Goal: Task Accomplishment & Management: Use online tool/utility

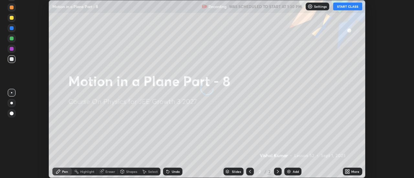
scroll to position [178, 414]
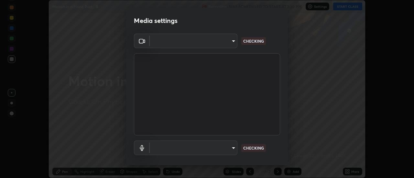
type input "e2aa400b7bb40988937289f1826270d99bb774d75893401bafd8ee5ef144e594"
click at [183, 147] on body "Erase all Motion in a Plane Part - 8 Recording WAS SCHEDULED TO START AT 1:30 P…" at bounding box center [207, 89] width 414 height 178
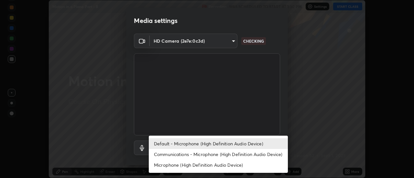
click at [186, 157] on li "Communications - Microphone (High Definition Audio Device)" at bounding box center [218, 154] width 139 height 11
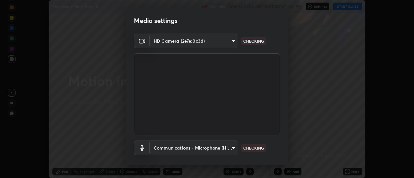
click at [183, 146] on li "Default - Microphone (High Definition Audio Device)" at bounding box center [201, 146] width 104 height 6
type input "default"
click at [186, 149] on body "Erase all Motion in a Plane Part - 8 Recording WAS SCHEDULED TO START AT 1:30 P…" at bounding box center [207, 89] width 414 height 178
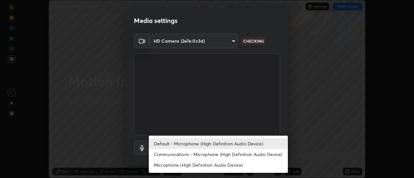
click at [192, 143] on li "Default - Microphone (High Definition Audio Device)" at bounding box center [218, 143] width 139 height 11
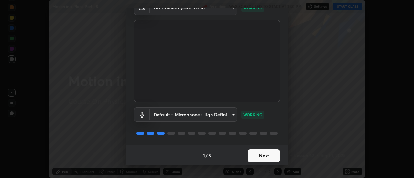
scroll to position [34, 0]
click at [255, 153] on button "Next" at bounding box center [264, 155] width 32 height 13
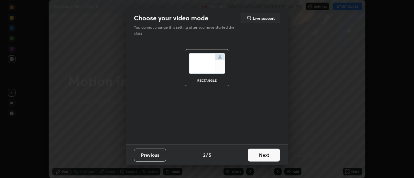
click at [255, 154] on button "Next" at bounding box center [264, 155] width 32 height 13
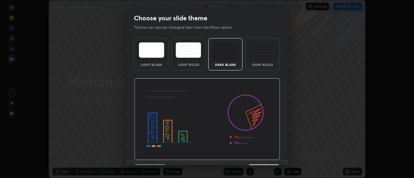
scroll to position [16, 0]
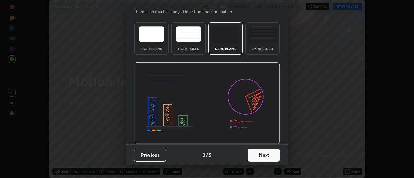
click at [266, 155] on button "Next" at bounding box center [264, 155] width 32 height 13
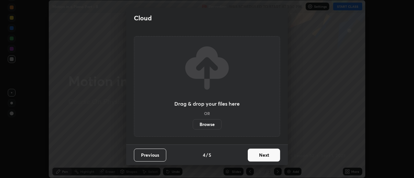
scroll to position [0, 0]
click at [265, 153] on button "Next" at bounding box center [264, 155] width 32 height 13
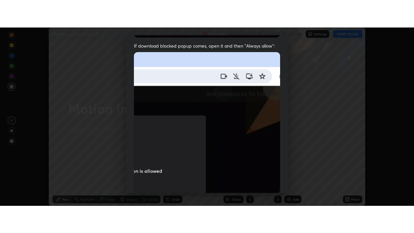
scroll to position [166, 0]
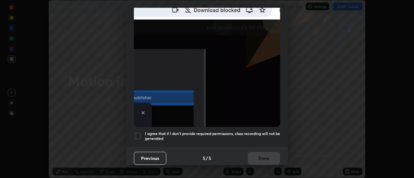
click at [242, 136] on h5 "I agree that if I don't provide required permissions, class recording will not …" at bounding box center [212, 136] width 135 height 10
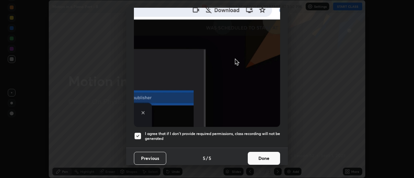
click at [261, 157] on button "Done" at bounding box center [264, 158] width 32 height 13
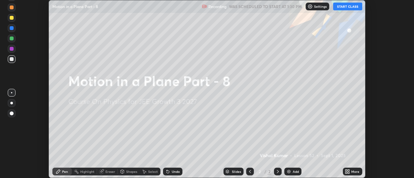
click at [349, 173] on icon at bounding box center [349, 173] width 2 height 2
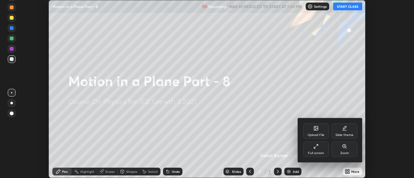
click at [315, 147] on icon at bounding box center [315, 148] width 2 height 2
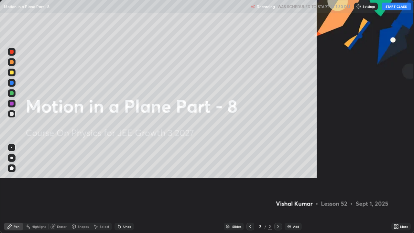
scroll to position [233, 414]
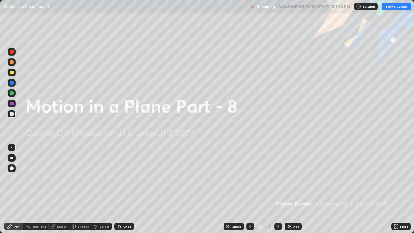
click at [390, 7] on button "START CLASS" at bounding box center [396, 7] width 29 height 8
click at [293, 178] on div "Add" at bounding box center [293, 227] width 17 height 8
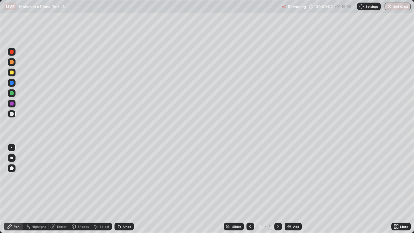
click at [15, 72] on div at bounding box center [12, 73] width 8 height 8
click at [12, 158] on div at bounding box center [11, 158] width 3 height 3
click at [13, 73] on div at bounding box center [12, 73] width 4 height 4
click at [11, 115] on div at bounding box center [12, 114] width 4 height 4
click at [125, 178] on div "Undo" at bounding box center [127, 226] width 8 height 3
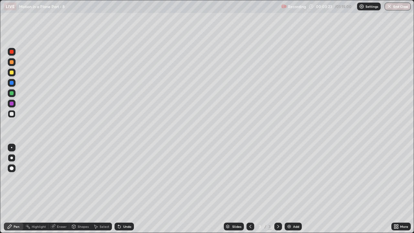
click at [125, 178] on div "Undo" at bounding box center [127, 226] width 8 height 3
click at [125, 178] on div "Undo" at bounding box center [124, 227] width 19 height 8
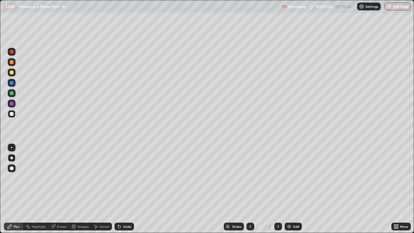
click at [125, 178] on div "Undo" at bounding box center [124, 227] width 19 height 8
click at [124, 178] on div "Undo" at bounding box center [127, 226] width 8 height 3
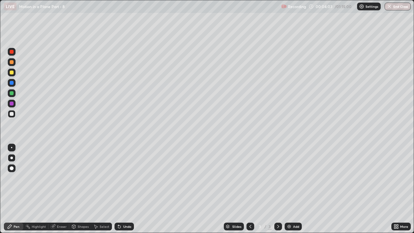
click at [9, 95] on div at bounding box center [12, 93] width 8 height 8
click at [13, 72] on div at bounding box center [12, 73] width 4 height 4
click at [12, 115] on div at bounding box center [12, 114] width 4 height 4
click at [290, 178] on img at bounding box center [289, 226] width 5 height 5
click at [250, 178] on icon at bounding box center [250, 226] width 5 height 5
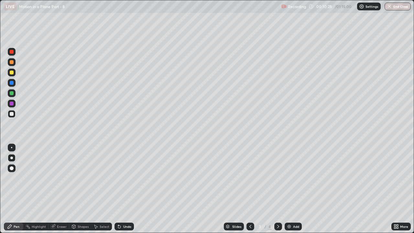
click at [277, 178] on icon at bounding box center [278, 226] width 5 height 5
click at [248, 178] on icon at bounding box center [250, 226] width 5 height 5
click at [278, 178] on icon at bounding box center [278, 226] width 5 height 5
click at [8, 73] on div at bounding box center [12, 73] width 8 height 8
click at [124, 178] on div "Undo" at bounding box center [127, 226] width 8 height 3
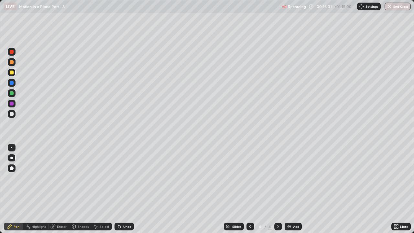
click at [125, 178] on div "Undo" at bounding box center [127, 226] width 8 height 3
click at [129, 178] on div "Undo" at bounding box center [127, 226] width 8 height 3
click at [126, 178] on div "Undo" at bounding box center [127, 226] width 8 height 3
click at [125, 178] on div "Undo" at bounding box center [127, 226] width 8 height 3
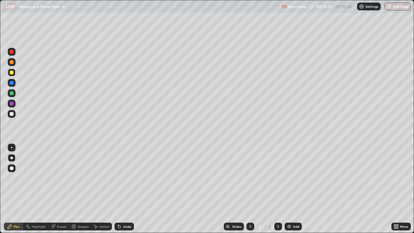
click at [125, 178] on div "Undo" at bounding box center [127, 226] width 8 height 3
click at [128, 178] on div "Undo" at bounding box center [127, 226] width 8 height 3
click at [126, 178] on div "Undo" at bounding box center [127, 226] width 8 height 3
click at [249, 178] on icon at bounding box center [250, 226] width 2 height 3
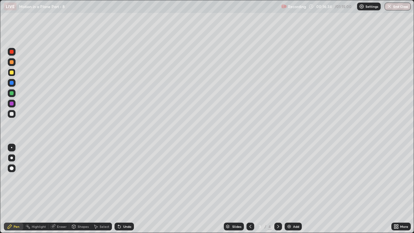
click at [278, 178] on icon at bounding box center [278, 226] width 5 height 5
click at [250, 178] on icon at bounding box center [250, 226] width 5 height 5
click at [280, 178] on div at bounding box center [278, 227] width 8 height 8
click at [296, 178] on div "Add" at bounding box center [296, 226] width 6 height 3
click at [11, 72] on div at bounding box center [12, 73] width 4 height 4
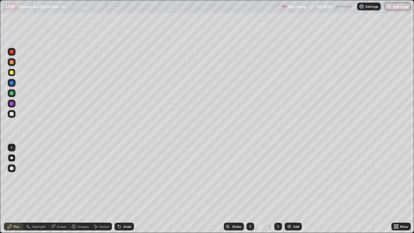
click at [250, 178] on div at bounding box center [251, 227] width 8 height 8
click at [250, 178] on icon at bounding box center [250, 226] width 5 height 5
click at [277, 178] on div at bounding box center [278, 226] width 8 height 13
click at [277, 178] on div at bounding box center [278, 227] width 8 height 8
click at [250, 178] on icon at bounding box center [250, 226] width 5 height 5
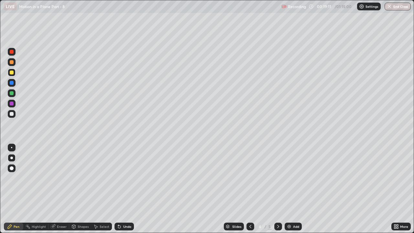
click at [278, 178] on icon at bounding box center [278, 226] width 2 height 3
click at [248, 178] on icon at bounding box center [250, 226] width 5 height 5
click at [242, 178] on div "Slides" at bounding box center [234, 227] width 20 height 8
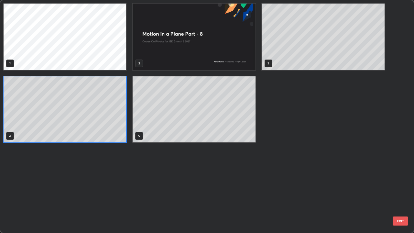
scroll to position [230, 410]
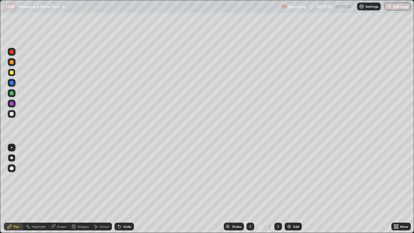
click at [278, 178] on icon at bounding box center [278, 226] width 2 height 3
click at [278, 178] on icon at bounding box center [278, 226] width 5 height 5
click at [10, 114] on div at bounding box center [12, 114] width 4 height 4
click at [247, 178] on div at bounding box center [251, 227] width 8 height 8
click at [250, 178] on icon at bounding box center [250, 226] width 5 height 5
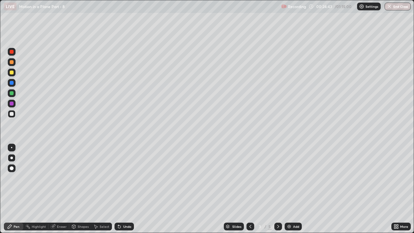
click at [277, 178] on icon at bounding box center [278, 226] width 5 height 5
click at [294, 178] on div "Add" at bounding box center [296, 226] width 6 height 3
click at [12, 72] on div at bounding box center [12, 73] width 4 height 4
click at [9, 114] on div at bounding box center [12, 114] width 8 height 8
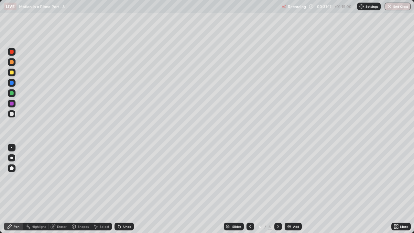
click at [11, 94] on div at bounding box center [12, 93] width 4 height 4
click at [123, 178] on div "Undo" at bounding box center [127, 226] width 8 height 3
click at [56, 178] on div "Eraser" at bounding box center [59, 227] width 21 height 8
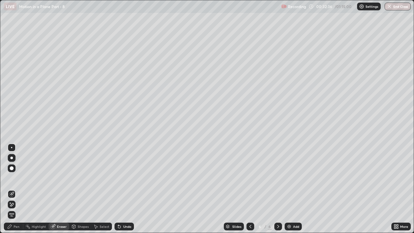
click at [12, 178] on div "Pen" at bounding box center [13, 227] width 19 height 8
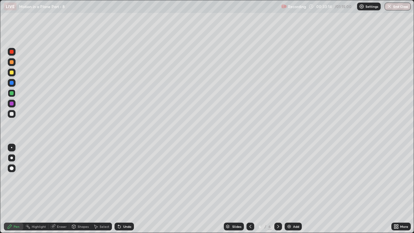
click at [13, 114] on div at bounding box center [12, 114] width 4 height 4
click at [55, 178] on icon at bounding box center [52, 226] width 5 height 5
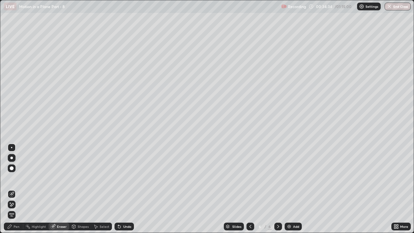
click at [11, 178] on div "Pen" at bounding box center [13, 227] width 19 height 8
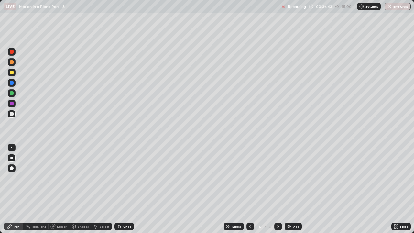
click at [291, 178] on img at bounding box center [289, 226] width 5 height 5
click at [122, 178] on div "Undo" at bounding box center [124, 227] width 19 height 8
click at [12, 72] on div at bounding box center [12, 73] width 4 height 4
click at [12, 95] on div at bounding box center [12, 93] width 4 height 4
click at [295, 178] on div "Add" at bounding box center [296, 226] width 6 height 3
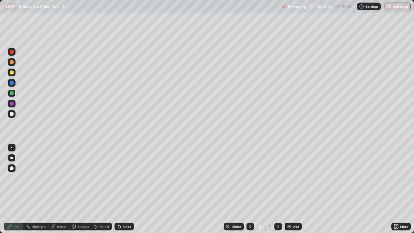
click at [10, 61] on div at bounding box center [12, 62] width 4 height 4
click at [13, 50] on div at bounding box center [12, 52] width 4 height 4
click at [11, 64] on div at bounding box center [12, 62] width 4 height 4
click at [10, 94] on div at bounding box center [12, 93] width 4 height 4
click at [125, 178] on div "Undo" at bounding box center [127, 226] width 8 height 3
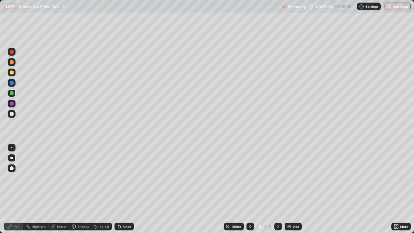
click at [125, 178] on div "Undo" at bounding box center [127, 226] width 8 height 3
click at [124, 178] on div "Undo" at bounding box center [127, 226] width 8 height 3
click at [57, 178] on div "Eraser" at bounding box center [62, 226] width 10 height 3
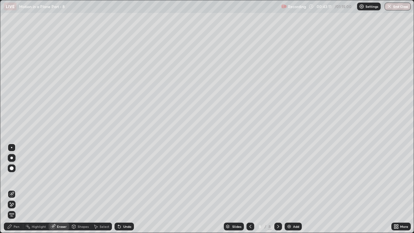
click at [15, 178] on div "Pen" at bounding box center [17, 226] width 6 height 3
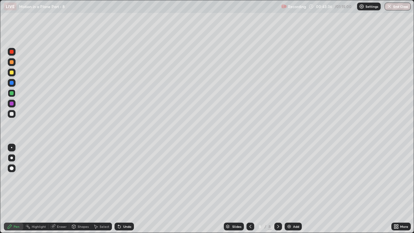
click at [12, 72] on div at bounding box center [12, 73] width 4 height 4
click at [250, 178] on icon at bounding box center [250, 226] width 5 height 5
click at [278, 178] on icon at bounding box center [278, 226] width 5 height 5
click at [10, 116] on div at bounding box center [12, 114] width 8 height 8
click at [10, 105] on div at bounding box center [12, 104] width 4 height 4
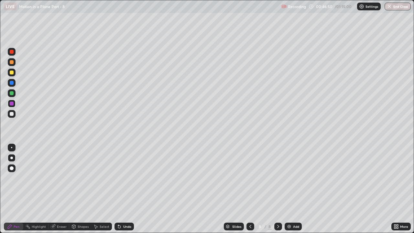
click at [11, 72] on div at bounding box center [12, 73] width 4 height 4
click at [123, 178] on div "Undo" at bounding box center [127, 226] width 8 height 3
click at [121, 178] on icon at bounding box center [119, 226] width 5 height 5
click at [11, 116] on div at bounding box center [12, 114] width 8 height 8
click at [122, 178] on div "Undo" at bounding box center [124, 227] width 19 height 8
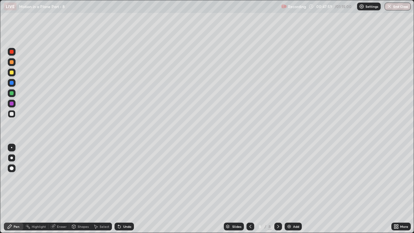
click at [121, 178] on icon at bounding box center [119, 226] width 5 height 5
click at [123, 178] on div "Undo" at bounding box center [127, 226] width 8 height 3
click at [294, 178] on div "Add" at bounding box center [296, 226] width 6 height 3
click at [11, 64] on div at bounding box center [12, 62] width 4 height 4
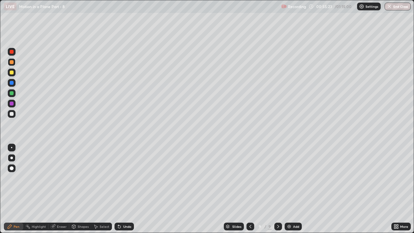
click at [12, 116] on div at bounding box center [12, 114] width 4 height 4
click at [13, 113] on div at bounding box center [12, 114] width 4 height 4
click at [12, 74] on div at bounding box center [12, 73] width 4 height 4
click at [124, 178] on div "Undo" at bounding box center [124, 227] width 19 height 8
click at [124, 178] on div "Undo" at bounding box center [127, 226] width 8 height 3
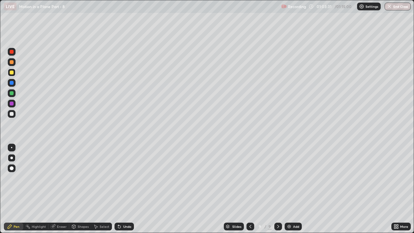
click at [294, 178] on div "Add" at bounding box center [296, 226] width 6 height 3
click at [10, 113] on div at bounding box center [12, 114] width 4 height 4
click at [10, 73] on div at bounding box center [12, 73] width 4 height 4
click at [10, 95] on div at bounding box center [12, 93] width 8 height 8
click at [11, 73] on div at bounding box center [12, 73] width 4 height 4
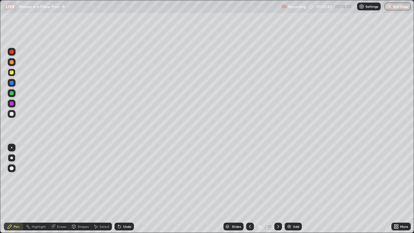
click at [10, 114] on div at bounding box center [12, 114] width 4 height 4
click at [123, 178] on div "Undo" at bounding box center [127, 226] width 8 height 3
click at [16, 173] on div at bounding box center [11, 168] width 10 height 10
click at [288, 178] on img at bounding box center [289, 226] width 5 height 5
click at [10, 71] on div at bounding box center [12, 73] width 4 height 4
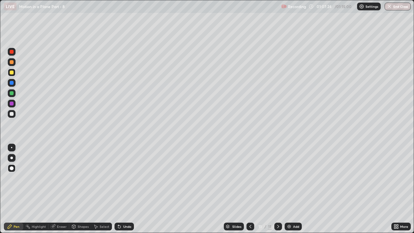
click at [11, 158] on div at bounding box center [11, 158] width 3 height 3
click at [250, 178] on icon at bounding box center [250, 226] width 2 height 3
click at [278, 178] on icon at bounding box center [278, 226] width 5 height 5
click at [60, 178] on div "Eraser" at bounding box center [62, 226] width 10 height 3
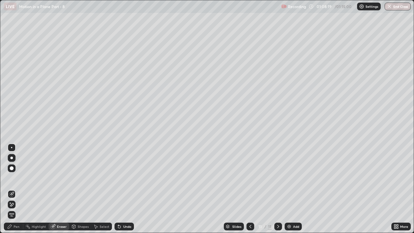
click at [11, 178] on icon at bounding box center [9, 226] width 5 height 5
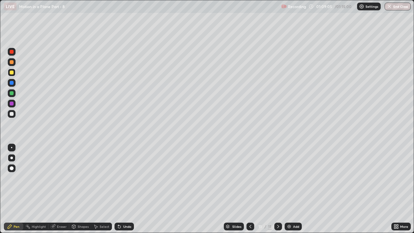
click at [295, 178] on div "Add" at bounding box center [296, 226] width 6 height 3
click at [123, 178] on div "Undo" at bounding box center [127, 226] width 8 height 3
click at [331, 5] on div "01:10:09" at bounding box center [325, 7] width 18 height 4
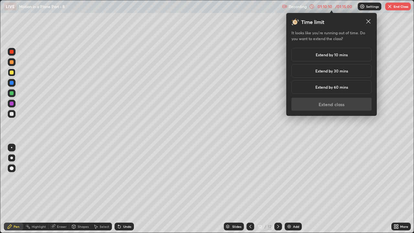
click at [324, 55] on h5 "Extend by 10 mins" at bounding box center [332, 55] width 32 height 6
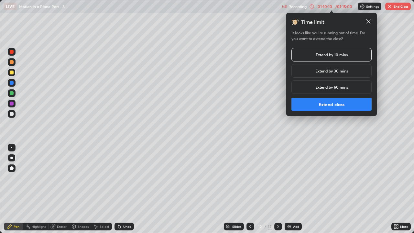
click at [321, 102] on button "Extend class" at bounding box center [332, 104] width 80 height 13
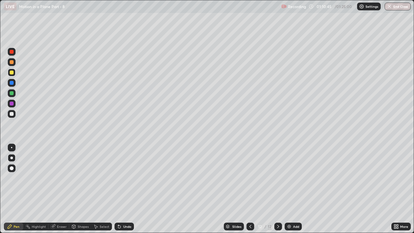
click at [250, 178] on icon at bounding box center [250, 226] width 5 height 5
click at [274, 178] on div at bounding box center [278, 227] width 8 height 8
click at [278, 178] on icon at bounding box center [278, 226] width 5 height 5
click at [289, 178] on img at bounding box center [289, 226] width 5 height 5
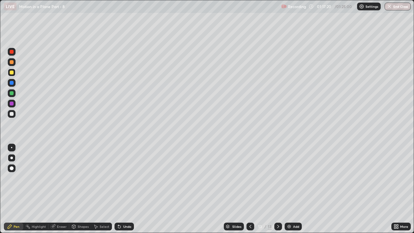
click at [11, 94] on div at bounding box center [12, 93] width 4 height 4
click at [250, 178] on icon at bounding box center [250, 226] width 5 height 5
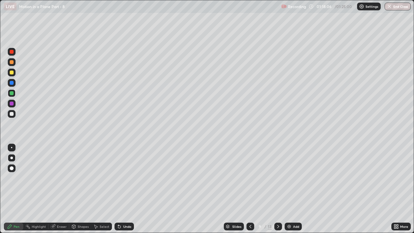
click at [250, 178] on icon at bounding box center [250, 226] width 5 height 5
click at [249, 178] on icon at bounding box center [250, 226] width 5 height 5
click at [250, 178] on icon at bounding box center [250, 226] width 5 height 5
click at [248, 178] on icon at bounding box center [250, 226] width 5 height 5
click at [276, 178] on div at bounding box center [278, 227] width 8 height 8
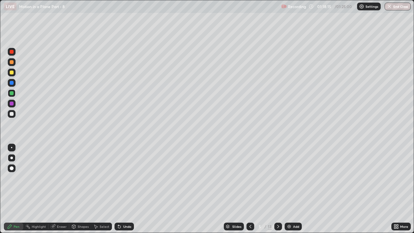
click at [276, 178] on div at bounding box center [278, 227] width 8 height 8
click at [278, 178] on icon at bounding box center [278, 226] width 5 height 5
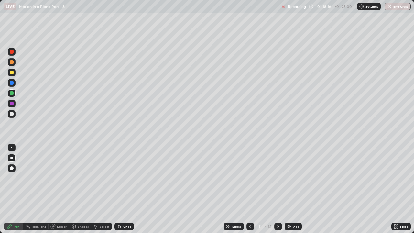
click at [277, 178] on icon at bounding box center [278, 226] width 5 height 5
click at [277, 178] on div at bounding box center [278, 227] width 8 height 8
click at [11, 72] on div at bounding box center [12, 73] width 4 height 4
click at [11, 93] on div at bounding box center [12, 93] width 4 height 4
click at [11, 72] on div at bounding box center [12, 73] width 4 height 4
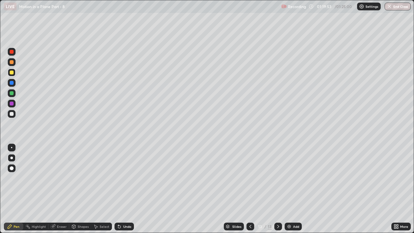
click at [12, 61] on div at bounding box center [12, 62] width 4 height 4
click at [291, 178] on img at bounding box center [289, 226] width 5 height 5
click at [12, 71] on div at bounding box center [12, 73] width 4 height 4
click at [11, 62] on div at bounding box center [12, 62] width 4 height 4
click at [12, 73] on div at bounding box center [12, 73] width 4 height 4
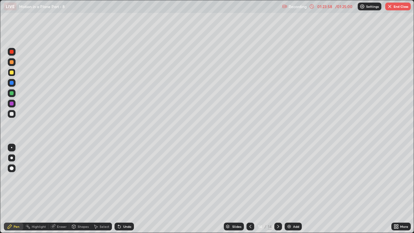
click at [13, 93] on div at bounding box center [12, 93] width 4 height 4
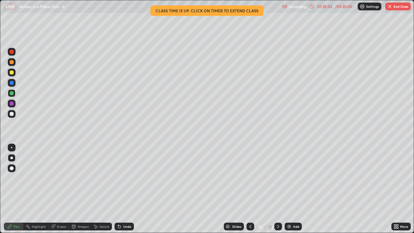
click at [347, 6] on div "/ 01:25:00" at bounding box center [344, 7] width 20 height 4
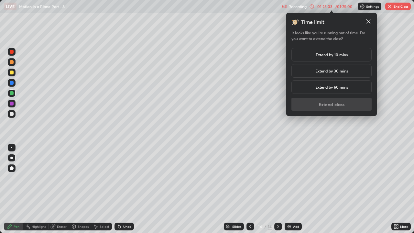
click at [344, 53] on h5 "Extend by 10 mins" at bounding box center [332, 55] width 32 height 6
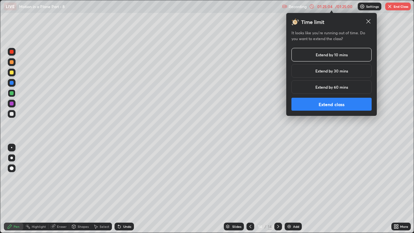
click at [331, 105] on button "Extend class" at bounding box center [332, 104] width 80 height 13
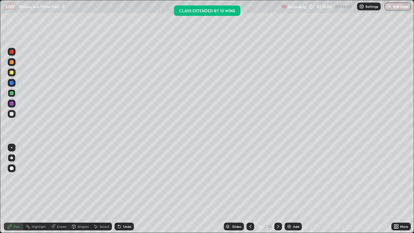
click at [12, 52] on div at bounding box center [12, 52] width 4 height 4
click at [15, 72] on div at bounding box center [12, 73] width 8 height 8
click at [11, 53] on div at bounding box center [12, 52] width 4 height 4
click at [250, 178] on icon at bounding box center [250, 226] width 5 height 5
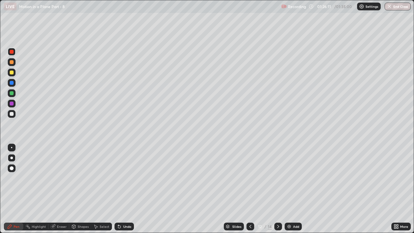
click at [249, 178] on icon at bounding box center [250, 226] width 5 height 5
click at [250, 178] on icon at bounding box center [250, 226] width 5 height 5
click at [277, 178] on icon at bounding box center [278, 226] width 2 height 3
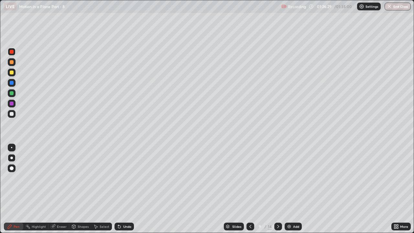
click at [277, 178] on icon at bounding box center [278, 226] width 2 height 3
click at [278, 178] on icon at bounding box center [278, 226] width 5 height 5
click at [278, 178] on icon at bounding box center [278, 226] width 2 height 3
click at [278, 178] on icon at bounding box center [278, 226] width 5 height 5
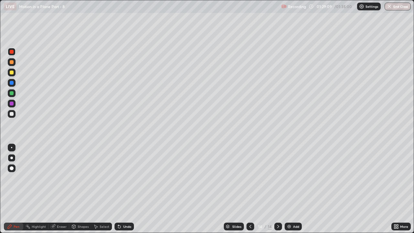
click at [14, 72] on div at bounding box center [12, 73] width 8 height 8
click at [395, 7] on button "End Class" at bounding box center [398, 7] width 26 height 8
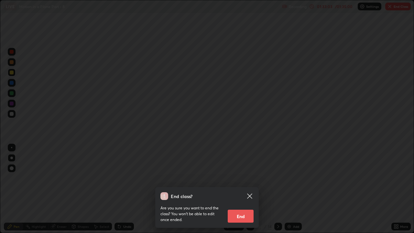
click at [245, 178] on button "End" at bounding box center [241, 216] width 26 height 13
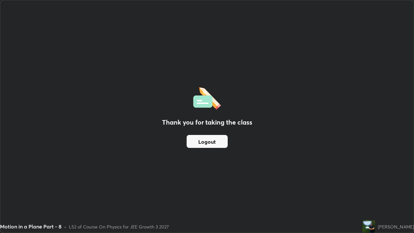
click at [217, 142] on button "Logout" at bounding box center [207, 141] width 41 height 13
